Goal: Task Accomplishment & Management: Use online tool/utility

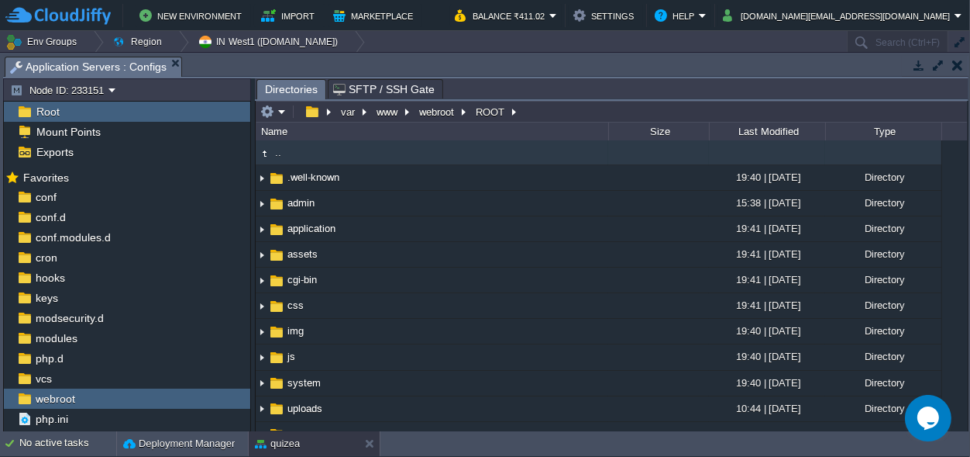
scroll to position [53, 0]
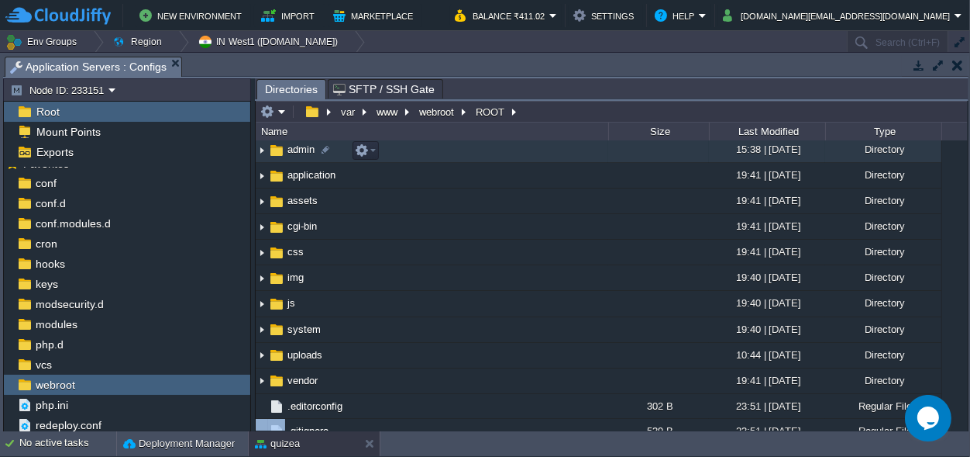
click at [298, 150] on span "admin" at bounding box center [301, 149] width 32 height 13
click at [298, 152] on span "admin" at bounding box center [301, 149] width 32 height 13
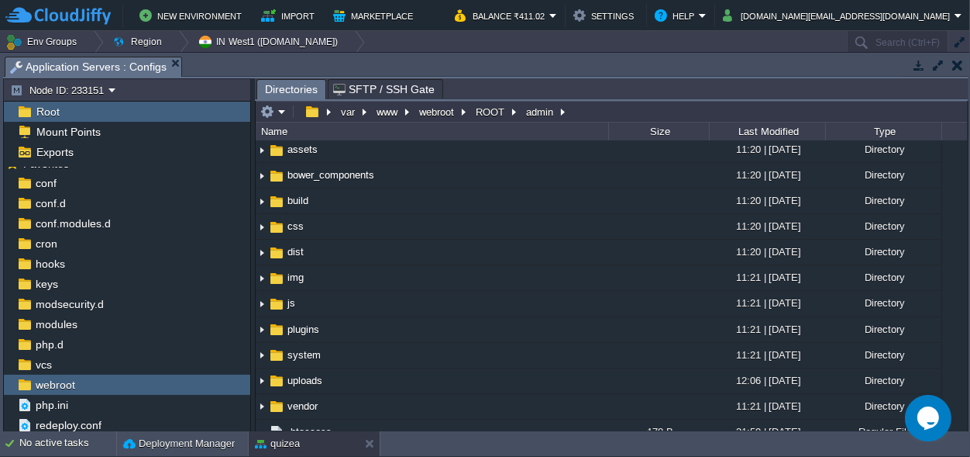
click at [305, 130] on span "application" at bounding box center [311, 123] width 53 height 13
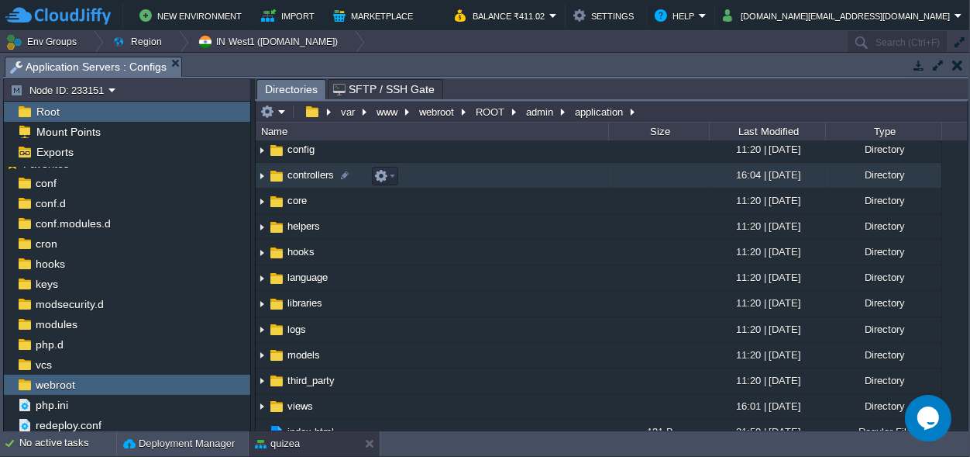
click at [296, 181] on span "controllers" at bounding box center [310, 174] width 51 height 13
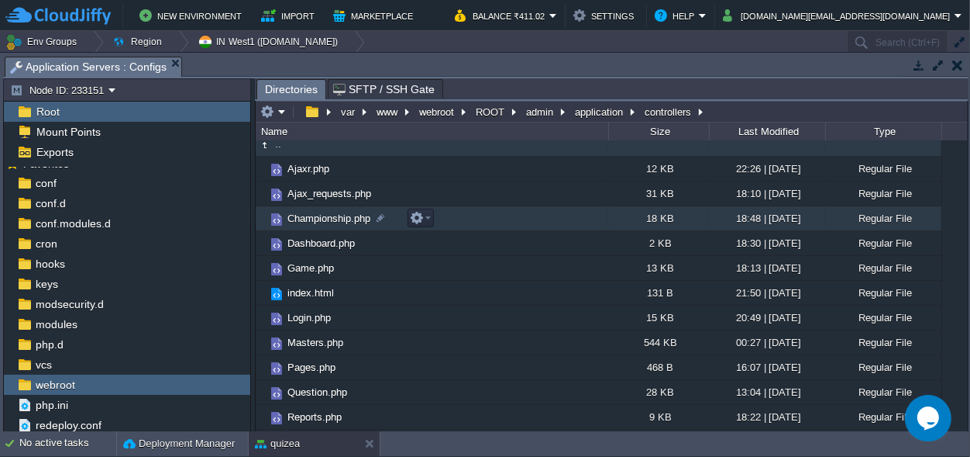
scroll to position [0, 0]
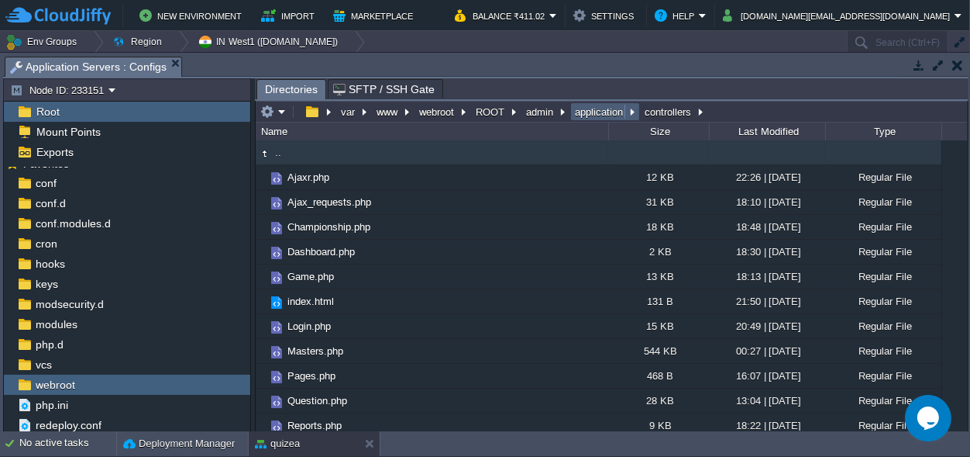
click at [601, 114] on button "application" at bounding box center [600, 112] width 54 height 14
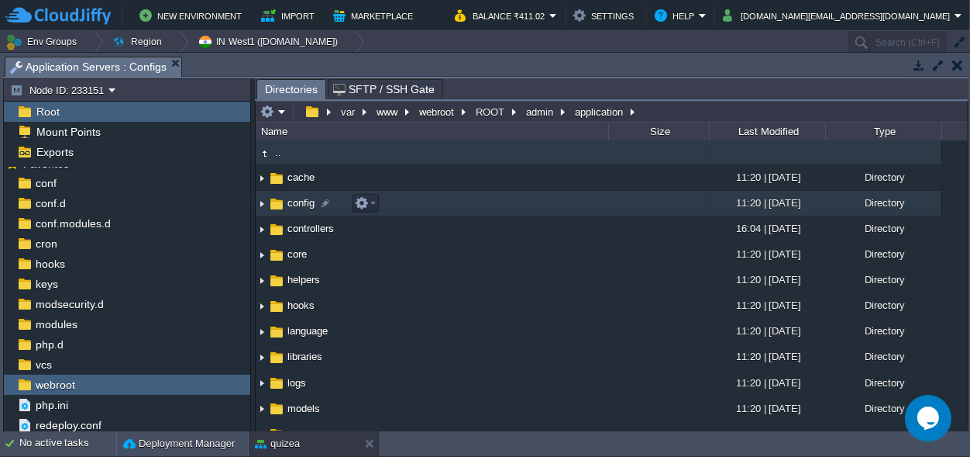
click at [303, 205] on span "config" at bounding box center [301, 202] width 32 height 13
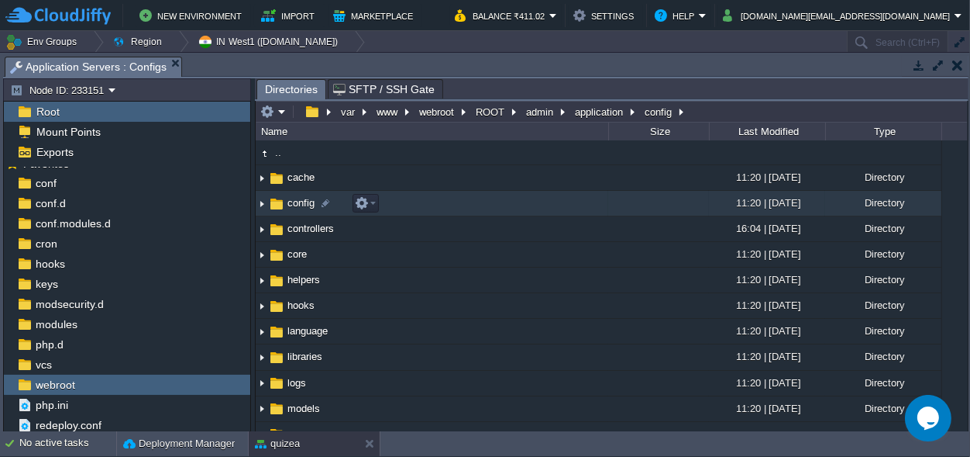
click at [303, 205] on span "config" at bounding box center [301, 202] width 32 height 13
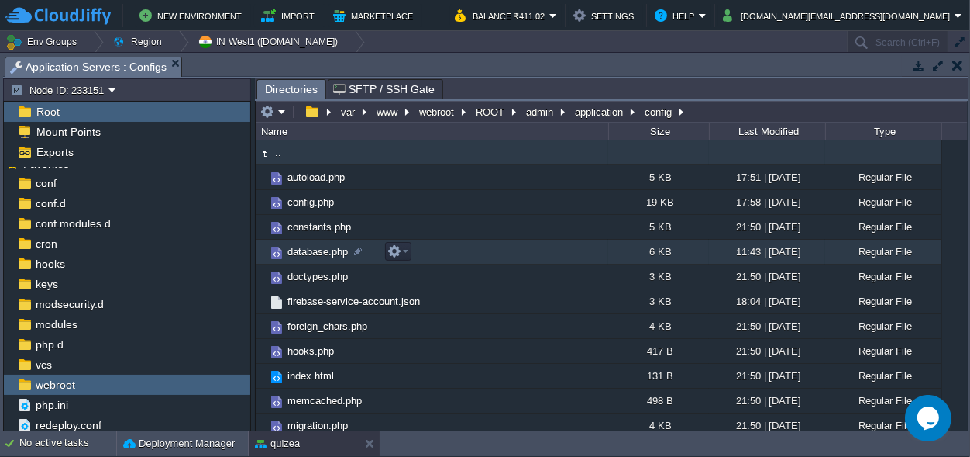
click at [307, 256] on span "database.php" at bounding box center [317, 251] width 65 height 13
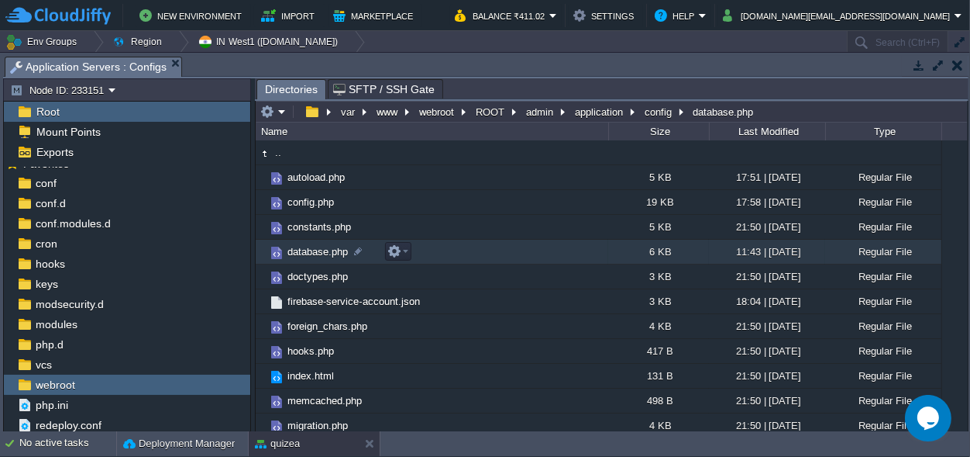
click at [307, 256] on span "database.php" at bounding box center [317, 251] width 65 height 13
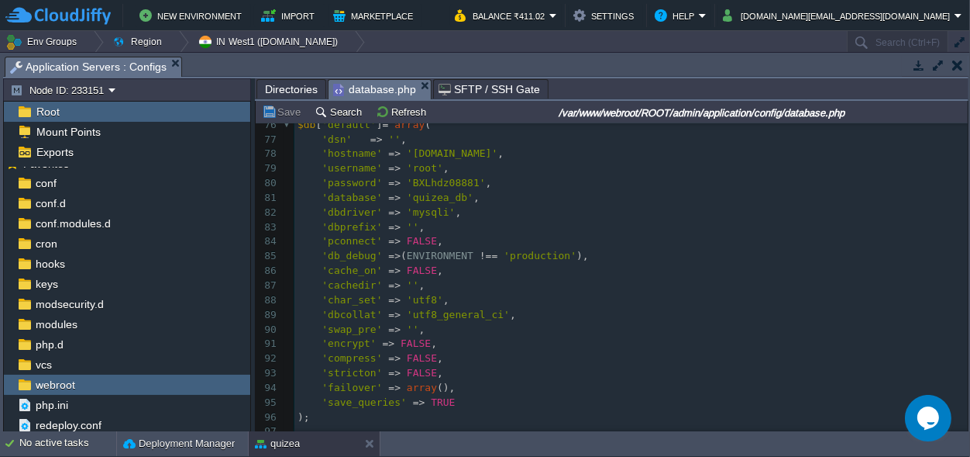
scroll to position [1015, 0]
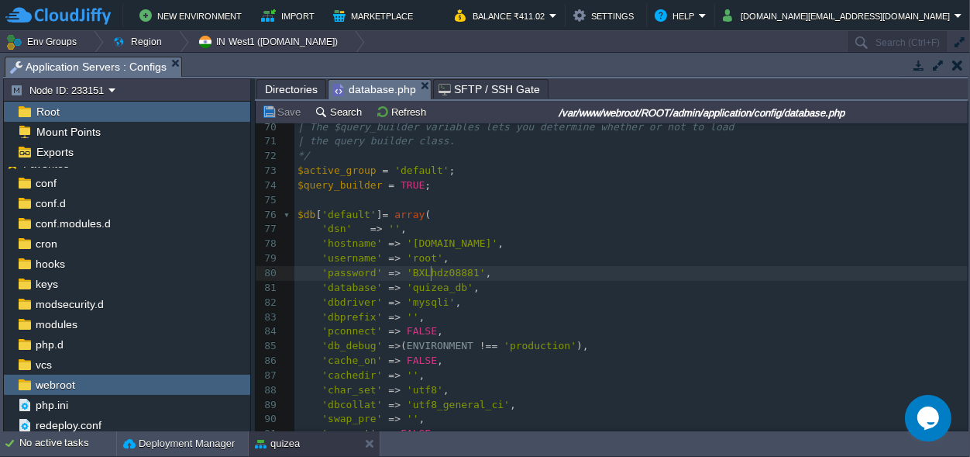
click at [429, 274] on span "'BXLhdz08881'" at bounding box center [446, 273] width 79 height 12
type textarea "BXLhdz08881"
click at [538, 188] on pre "$query_builder = TRUE ;" at bounding box center [632, 185] width 674 height 15
